Goal: Task Accomplishment & Management: Manage account settings

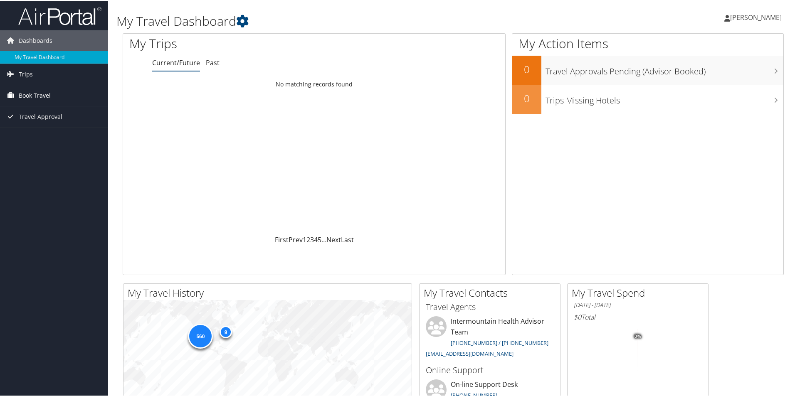
click at [35, 89] on span "Book Travel" at bounding box center [35, 94] width 32 height 21
click at [27, 134] on link "Book/Manage Online Trips" at bounding box center [54, 136] width 108 height 12
click at [751, 15] on span "[PERSON_NAME]" at bounding box center [757, 16] width 52 height 9
click at [699, 137] on link "Sign Out" at bounding box center [734, 136] width 93 height 14
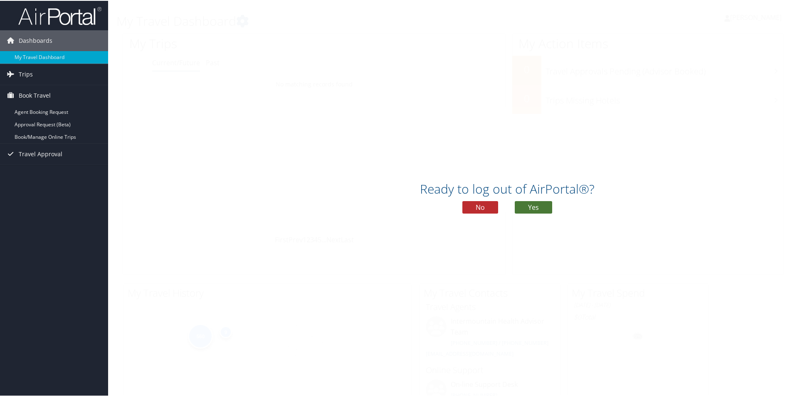
click at [533, 208] on button "Yes" at bounding box center [533, 207] width 37 height 12
